Goal: Book appointment/travel/reservation

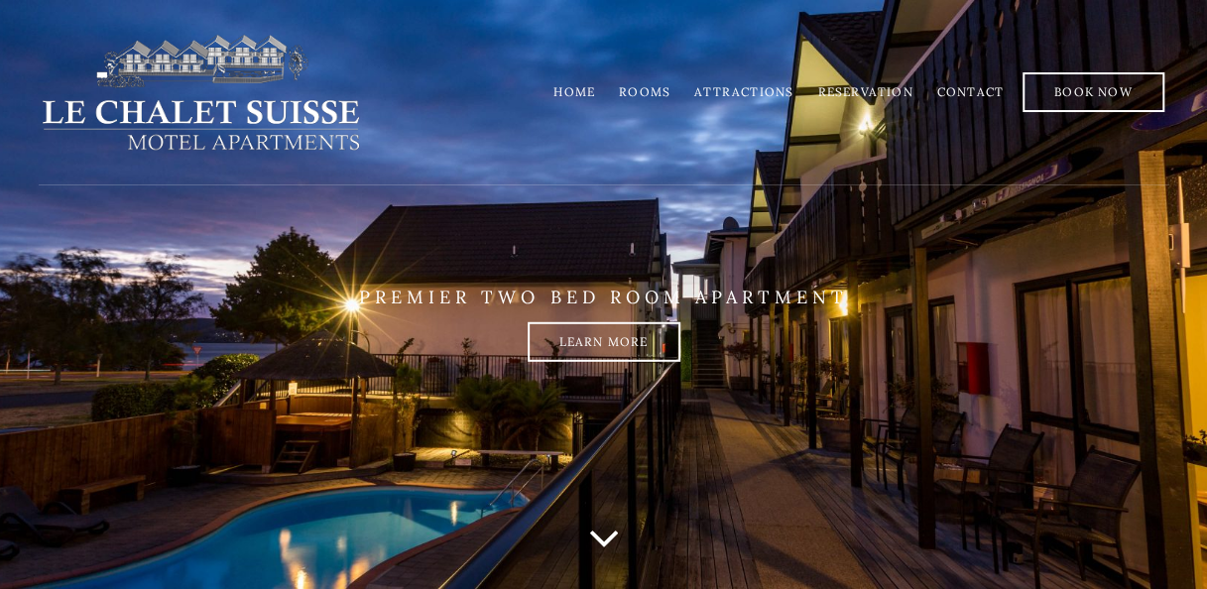
click at [648, 95] on link "Rooms" at bounding box center [645, 91] width 52 height 15
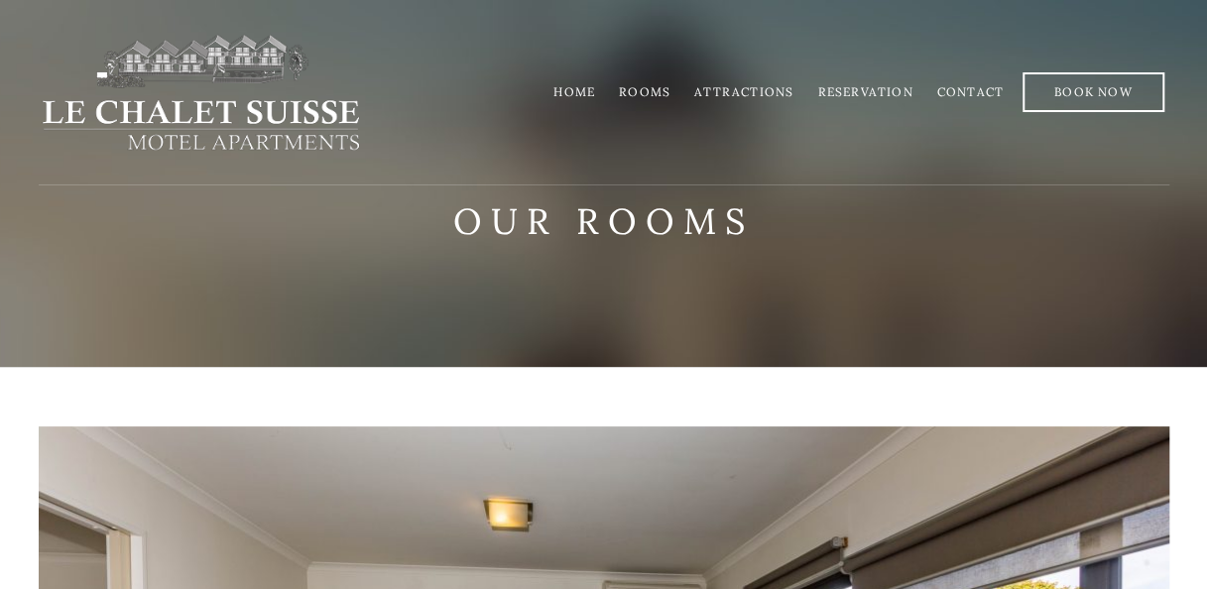
click at [581, 94] on link "Home" at bounding box center [574, 91] width 42 height 15
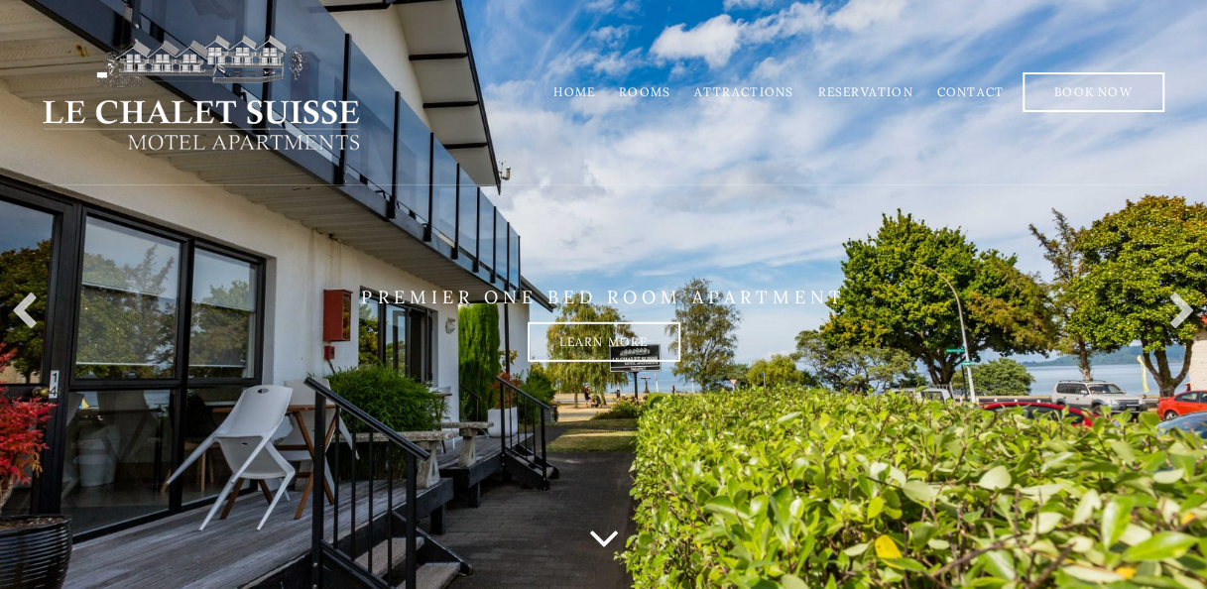
click at [880, 81] on li "Reservation" at bounding box center [864, 91] width 119 height 39
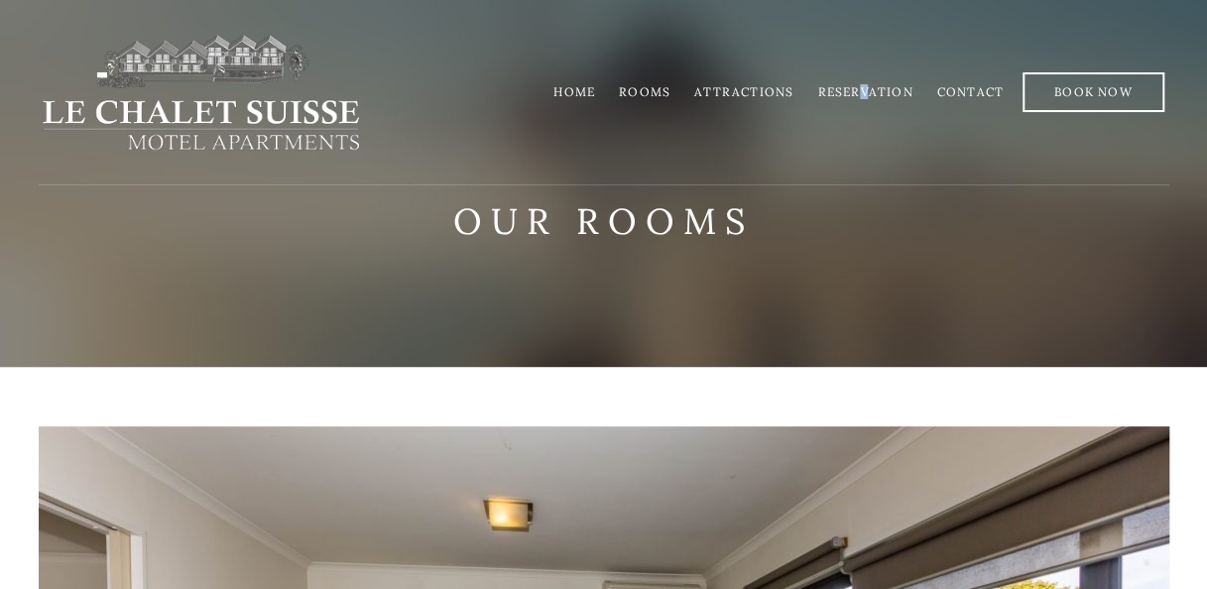
click at [868, 82] on li "Reservation" at bounding box center [864, 91] width 119 height 39
drag, startPoint x: 868, startPoint y: 82, endPoint x: 856, endPoint y: 89, distance: 13.8
click at [856, 89] on link "Reservation" at bounding box center [864, 91] width 95 height 15
click at [572, 91] on link "Home" at bounding box center [574, 91] width 42 height 15
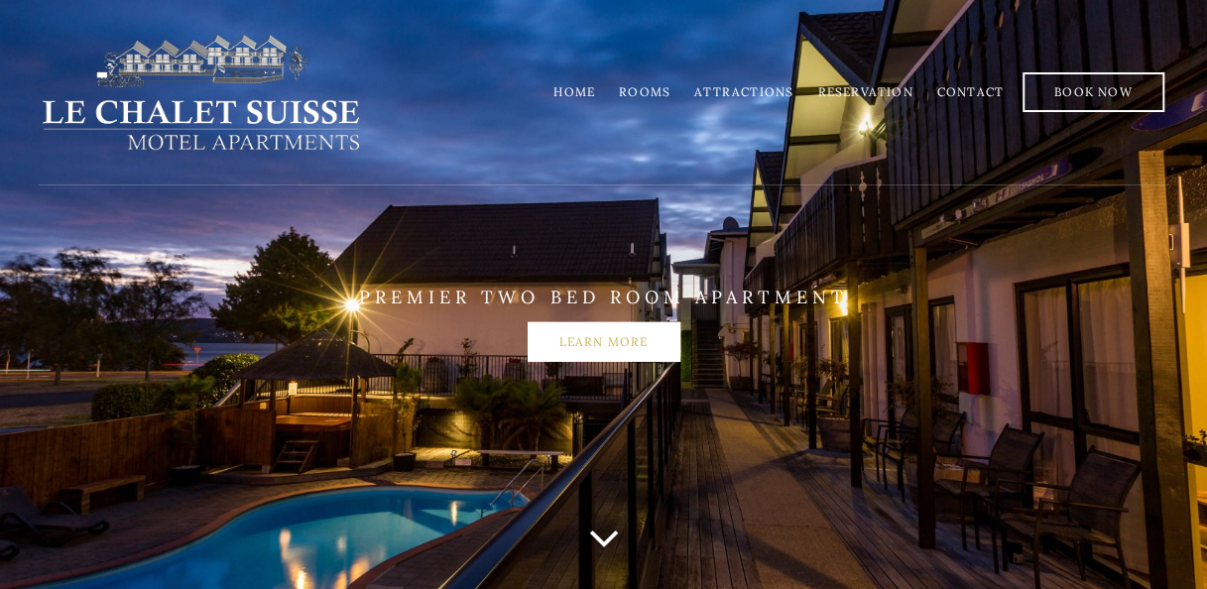
click at [609, 348] on link "Learn more" at bounding box center [603, 342] width 153 height 40
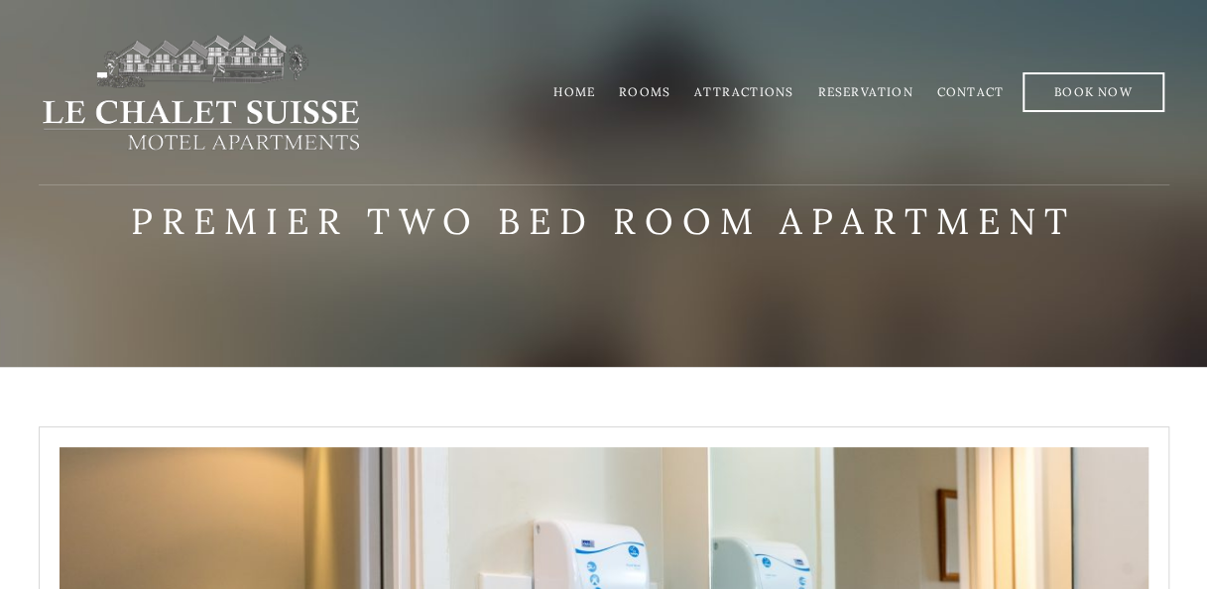
click at [593, 94] on link "Home" at bounding box center [574, 91] width 42 height 15
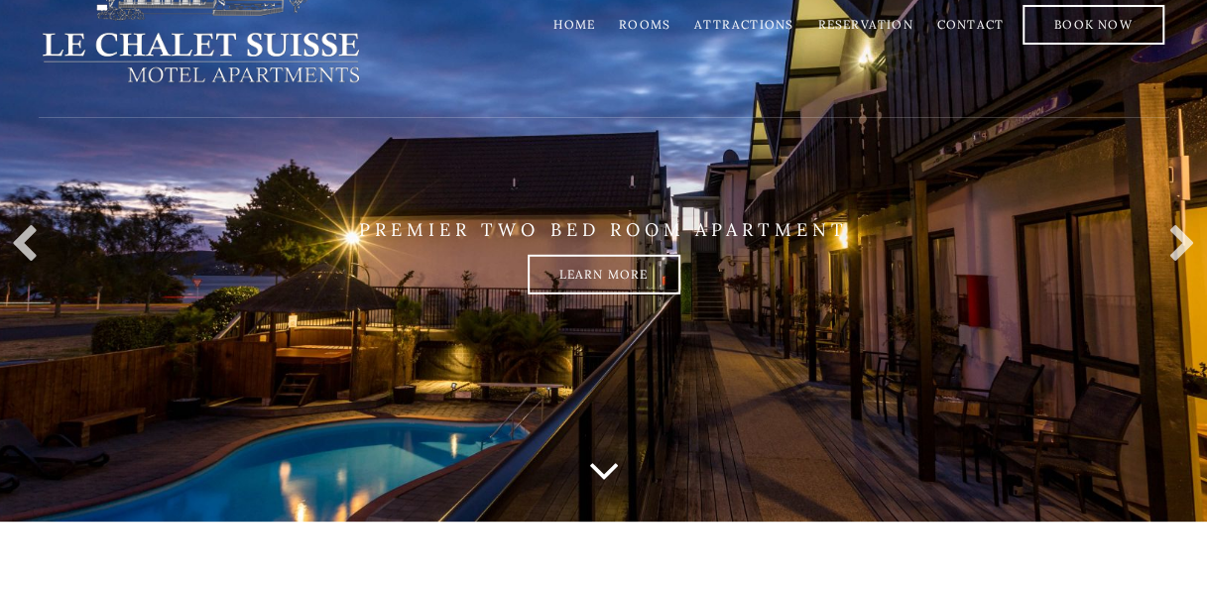
scroll to position [99, 0]
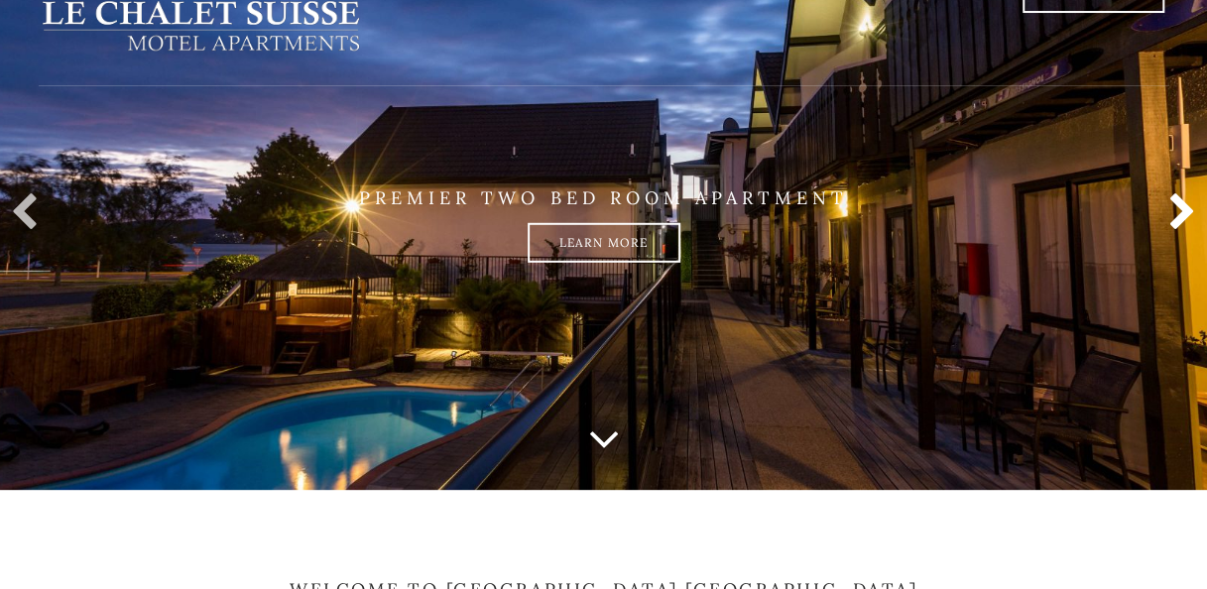
click at [1191, 212] on link at bounding box center [1177, 213] width 40 height 40
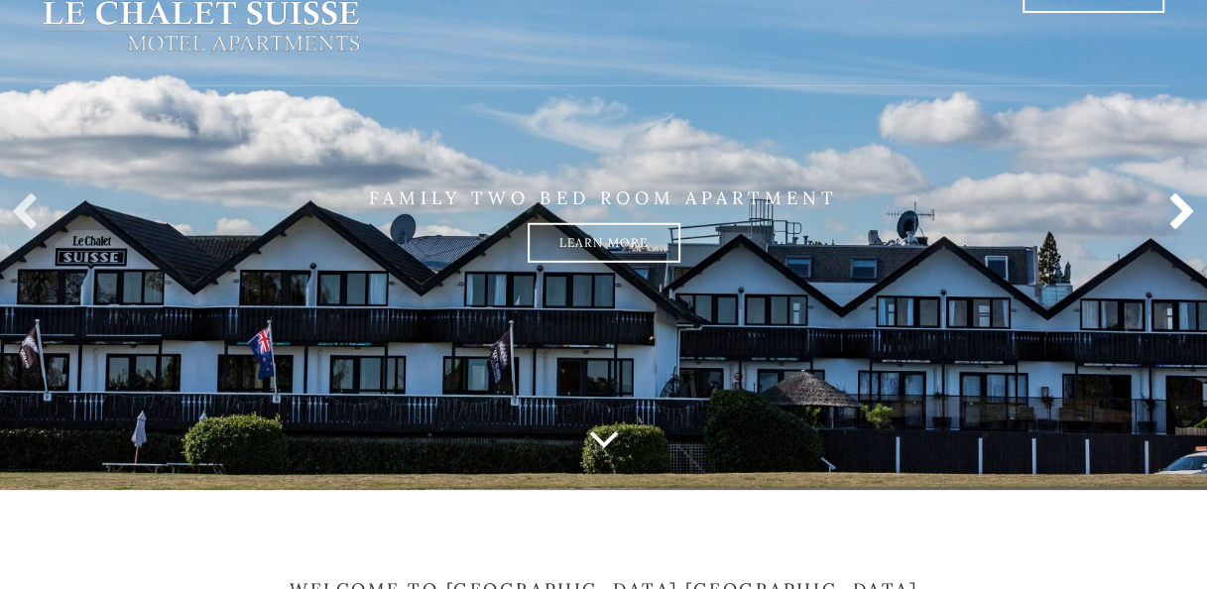
click at [1191, 212] on link at bounding box center [1177, 213] width 40 height 40
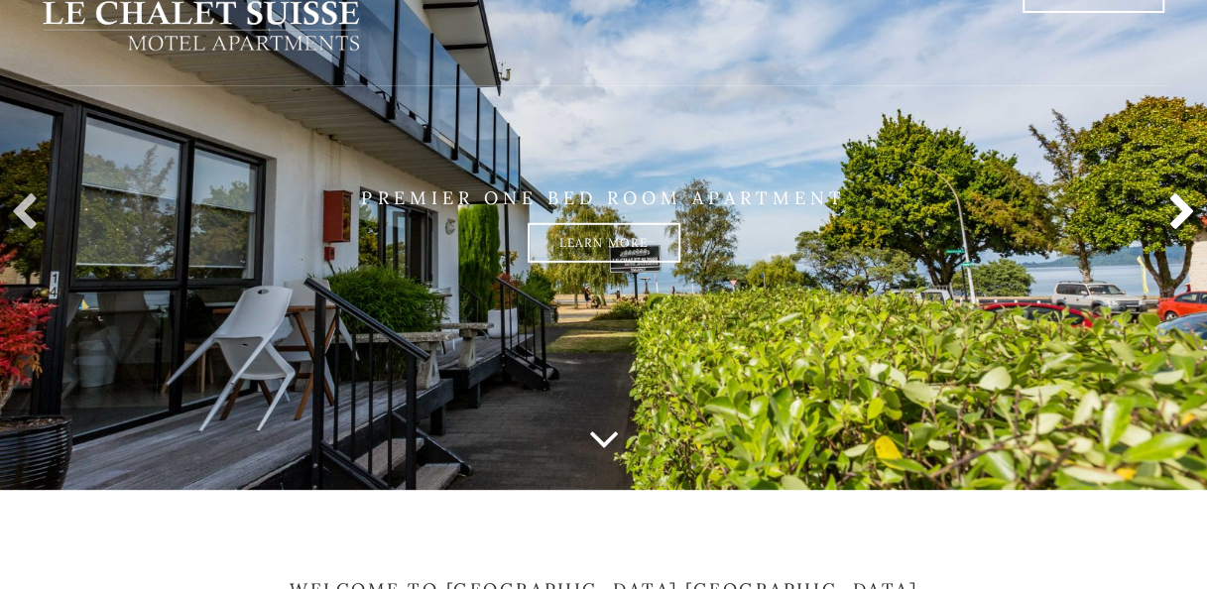
click at [1190, 213] on link at bounding box center [1177, 213] width 40 height 40
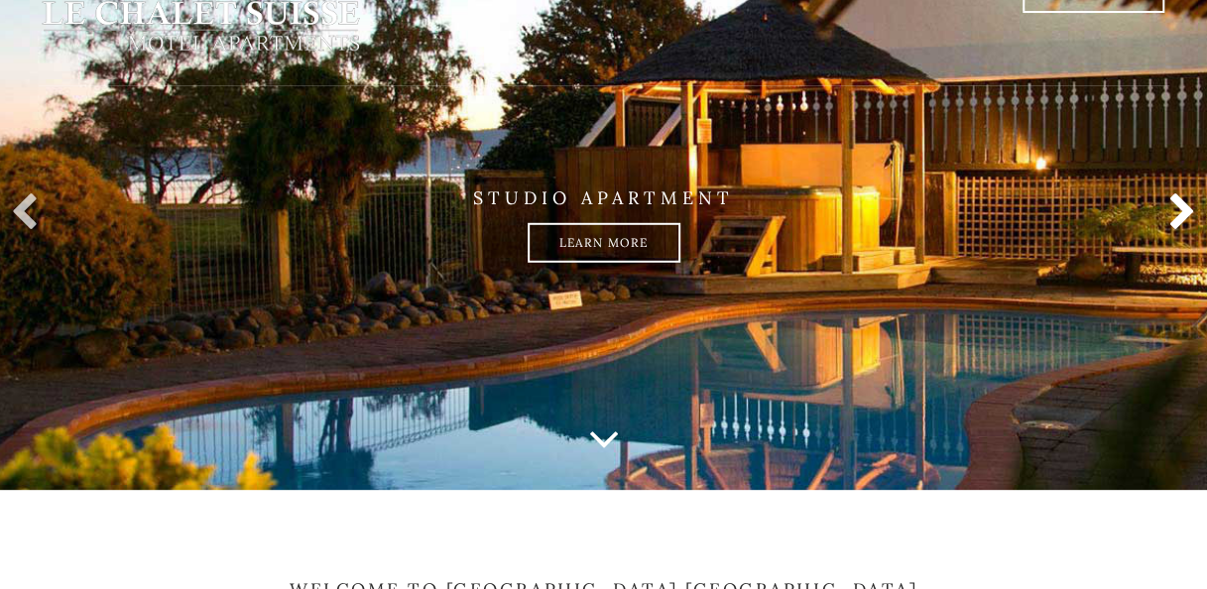
click at [1190, 213] on link at bounding box center [1177, 213] width 40 height 40
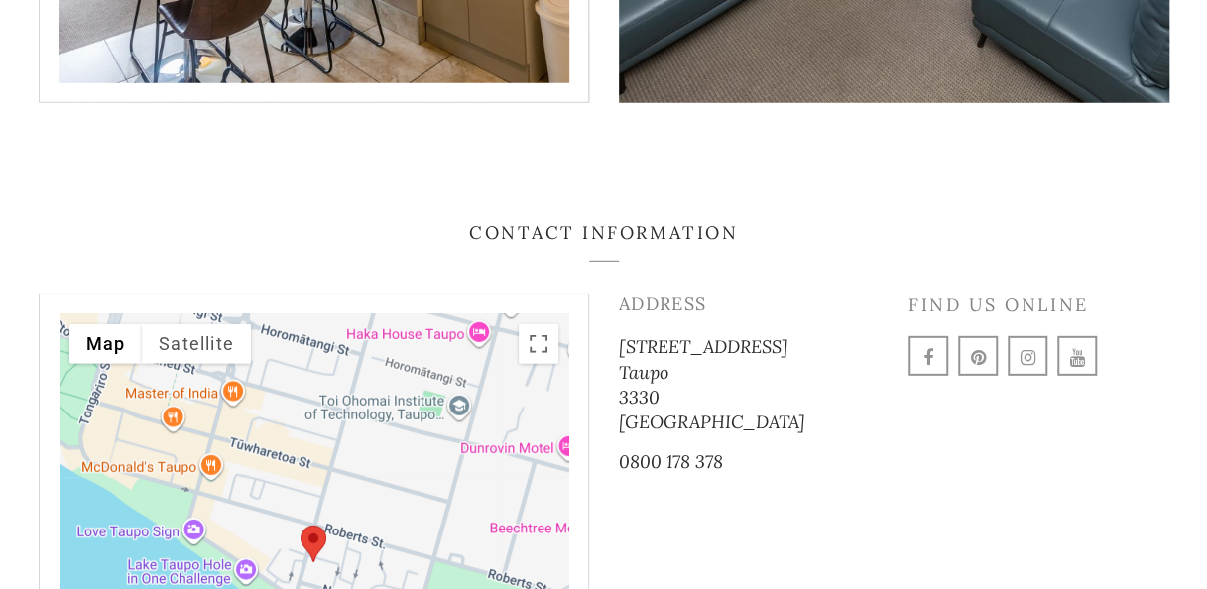
scroll to position [2346, 0]
